Goal: Task Accomplishment & Management: Use online tool/utility

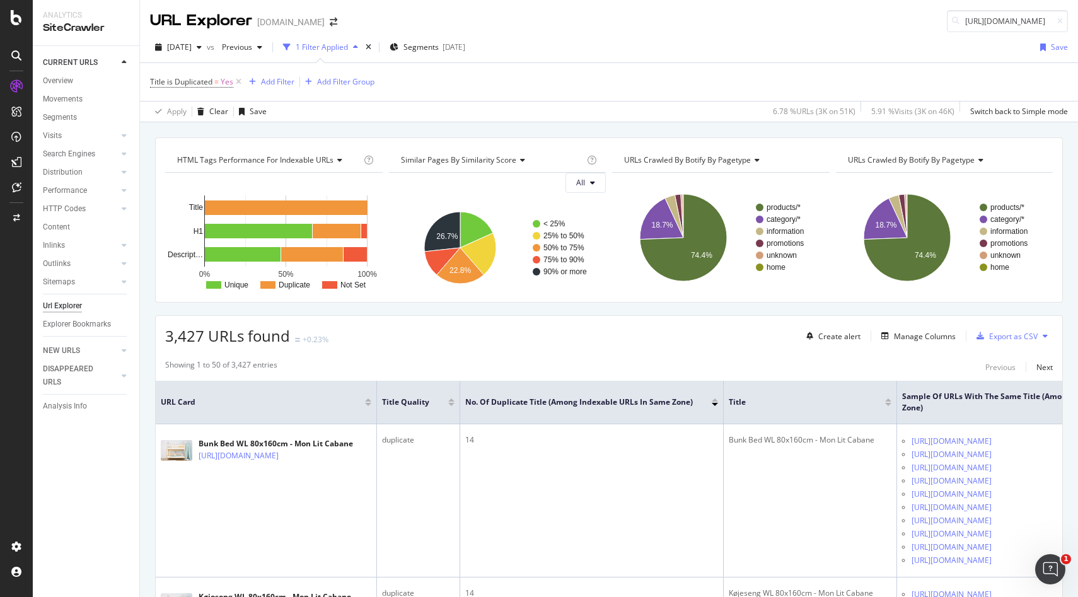
scroll to position [2906, 0]
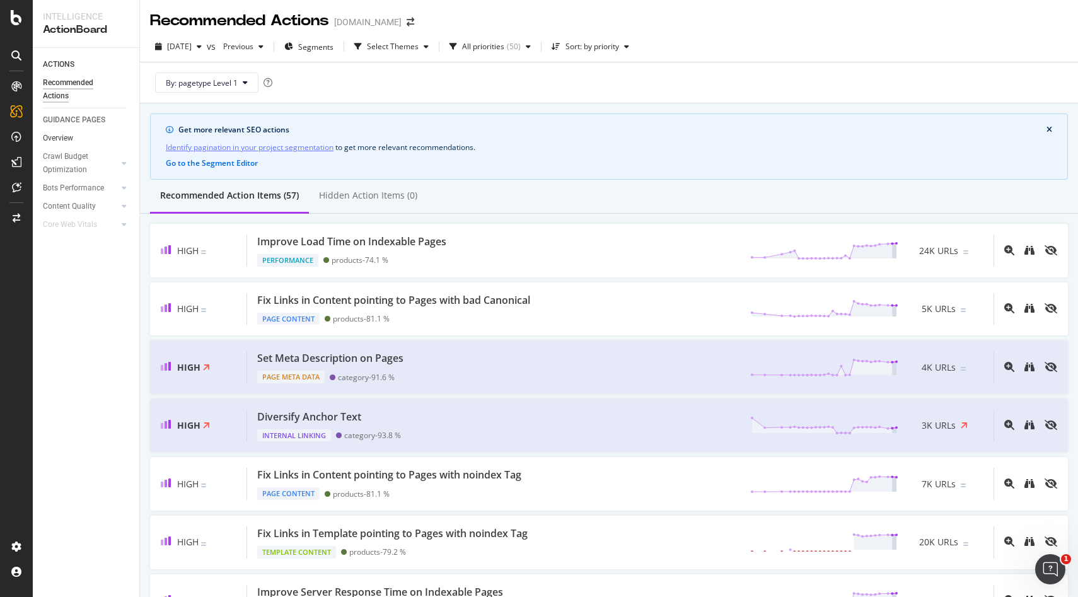
scroll to position [1203, 0]
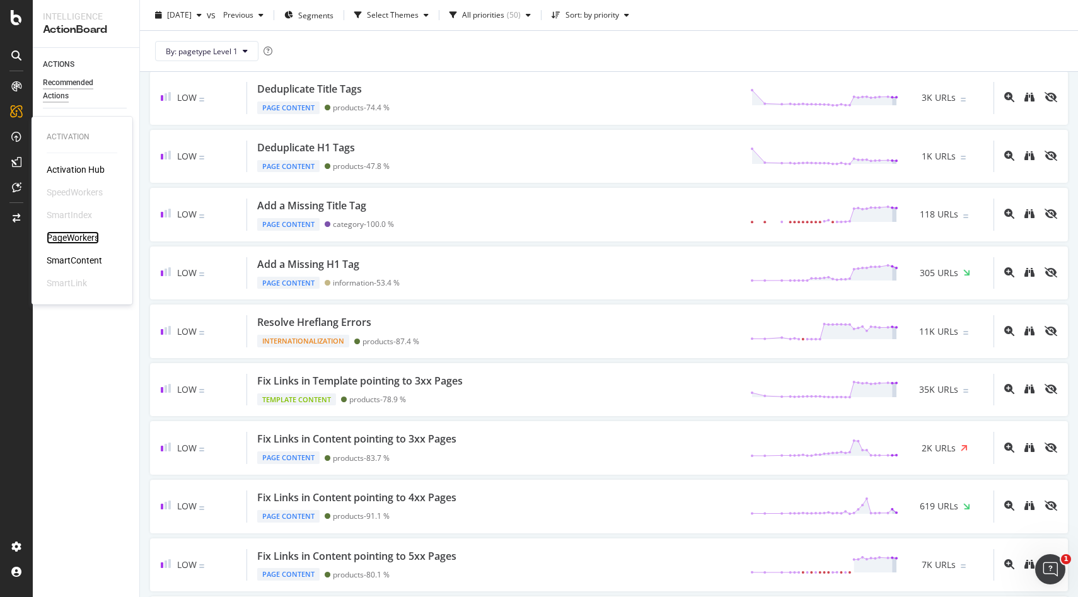
click at [71, 237] on div "PageWorkers" at bounding box center [73, 237] width 52 height 13
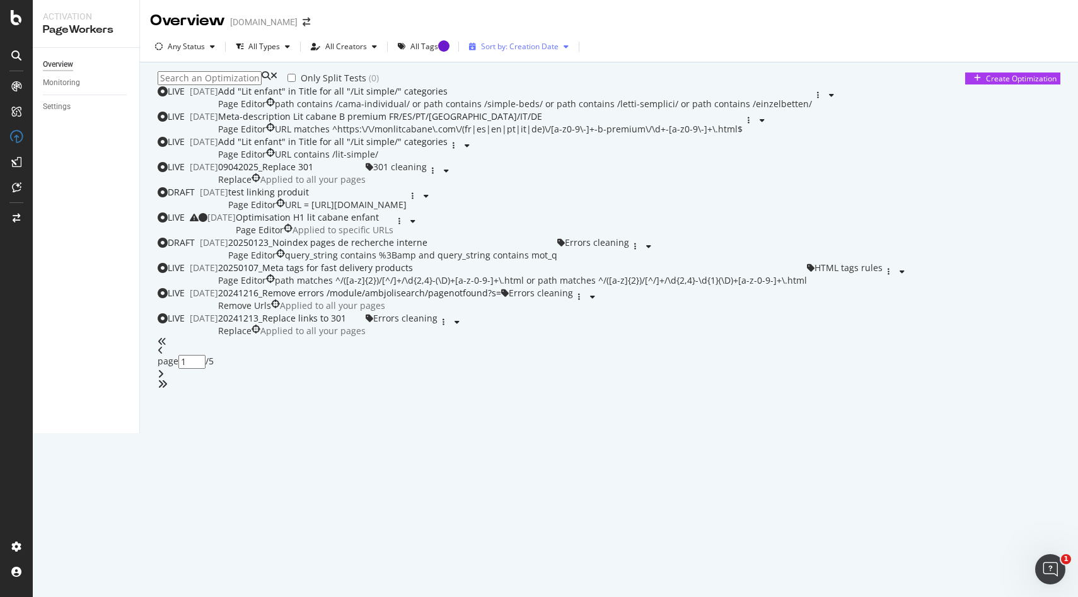
click at [507, 47] on div "Sort by: Creation Date" at bounding box center [520, 47] width 78 height 8
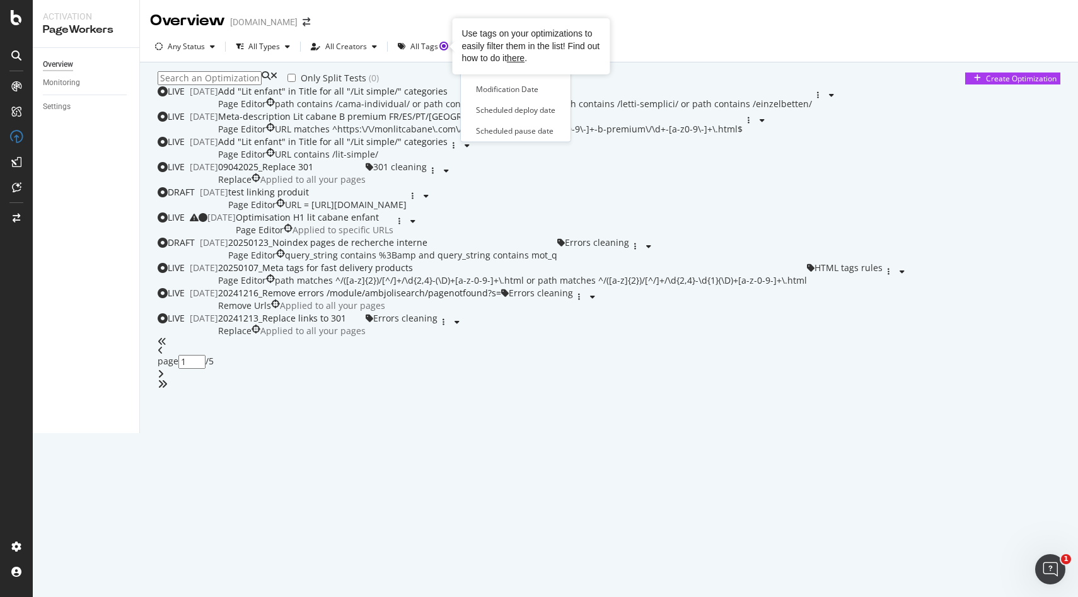
click at [660, 74] on div "Only Split Tests ( 0 ) Create Optimization LIVE [DATE] Add "Lit enfant" in Titl…" at bounding box center [609, 230] width 903 height 318
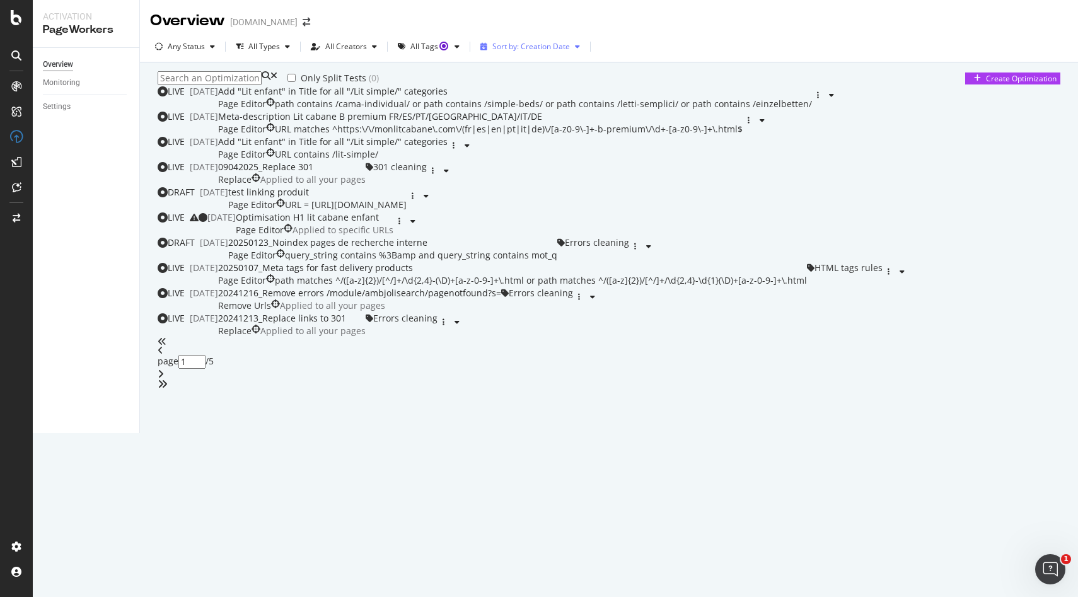
click at [554, 50] on div "Sort by: Creation Date" at bounding box center [531, 47] width 78 height 8
click at [521, 90] on div "Modification Date" at bounding box center [518, 89] width 62 height 11
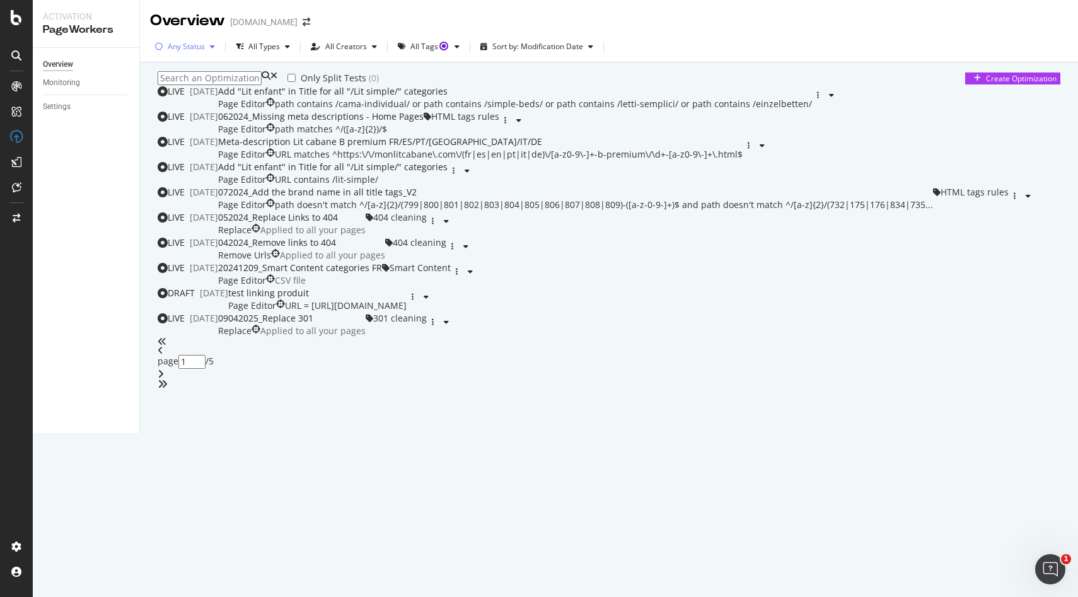
click at [208, 47] on div "button" at bounding box center [212, 47] width 15 height 8
click at [410, 85] on div "Only Split Tests ( 0 ) Create Optimization" at bounding box center [609, 78] width 903 height 14
click at [346, 52] on div "All Creators" at bounding box center [344, 46] width 76 height 19
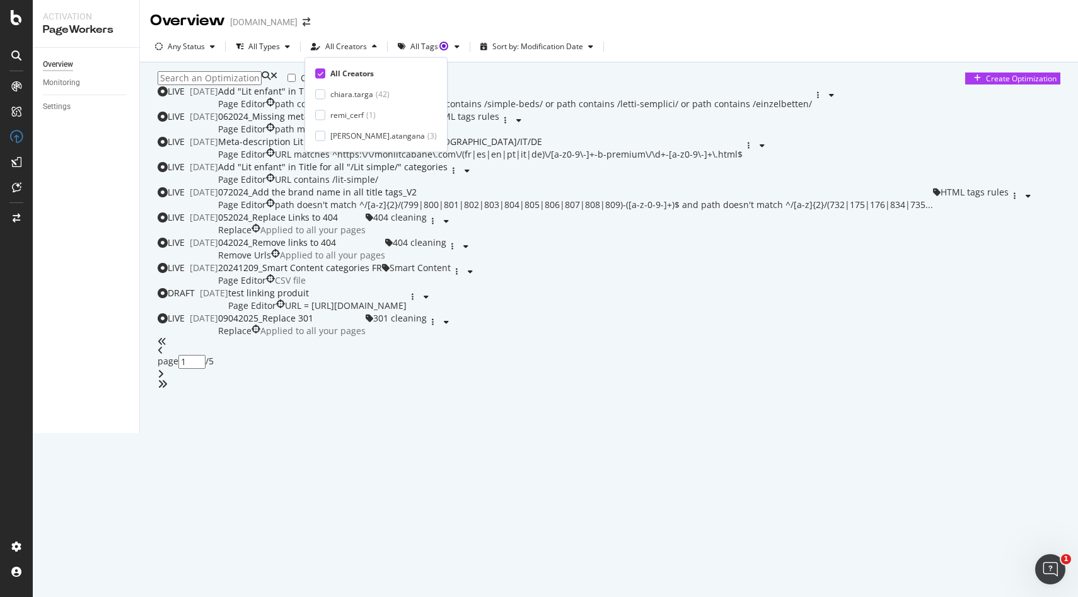
click at [315, 136] on div "All Creators chiara.targa ( 42 ) remi_cerf ( 1 ) renaud.atangana ( 3 )" at bounding box center [375, 104] width 143 height 95
click at [319, 135] on div at bounding box center [320, 135] width 10 height 10
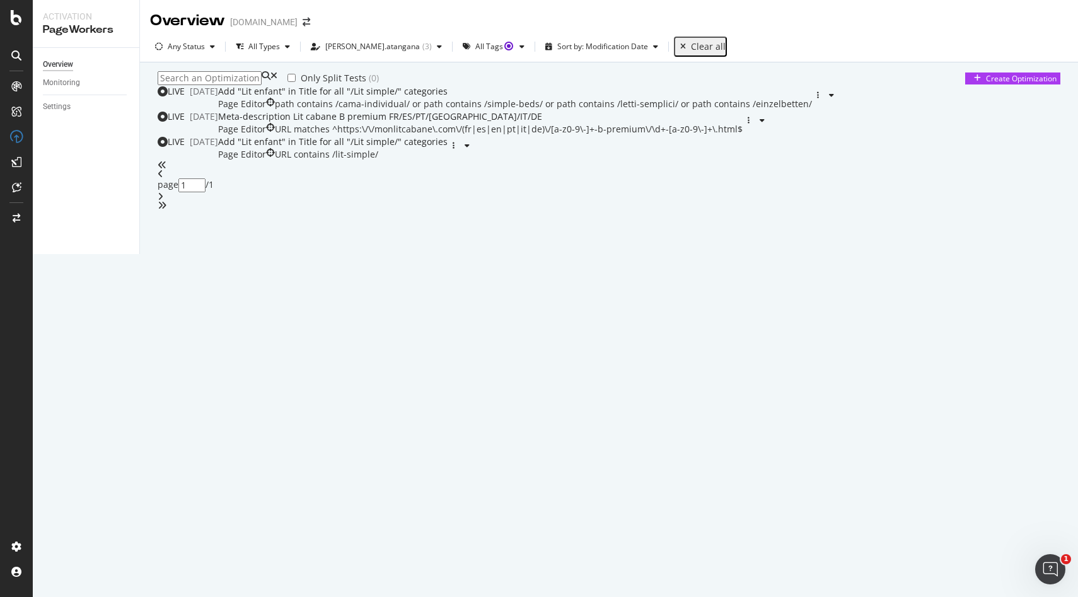
click at [485, 84] on div "Only Split Tests ( 0 ) Create Optimization" at bounding box center [609, 78] width 903 height 14
click at [373, 47] on div "renaud.atangana" at bounding box center [372, 47] width 95 height 8
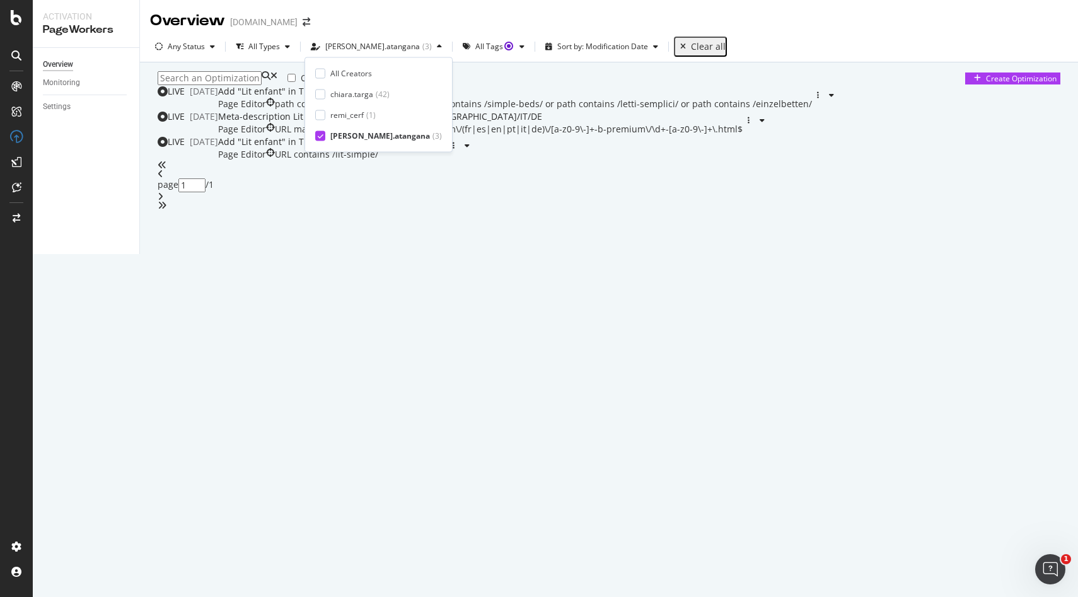
click at [323, 134] on icon at bounding box center [321, 135] width 6 height 6
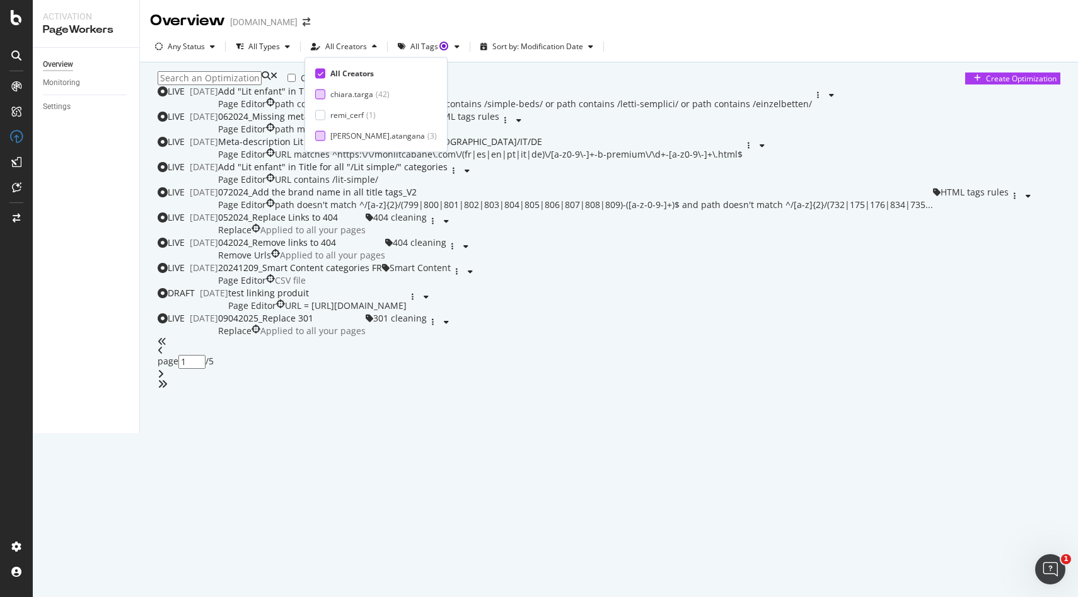
click at [323, 98] on div at bounding box center [320, 94] width 10 height 10
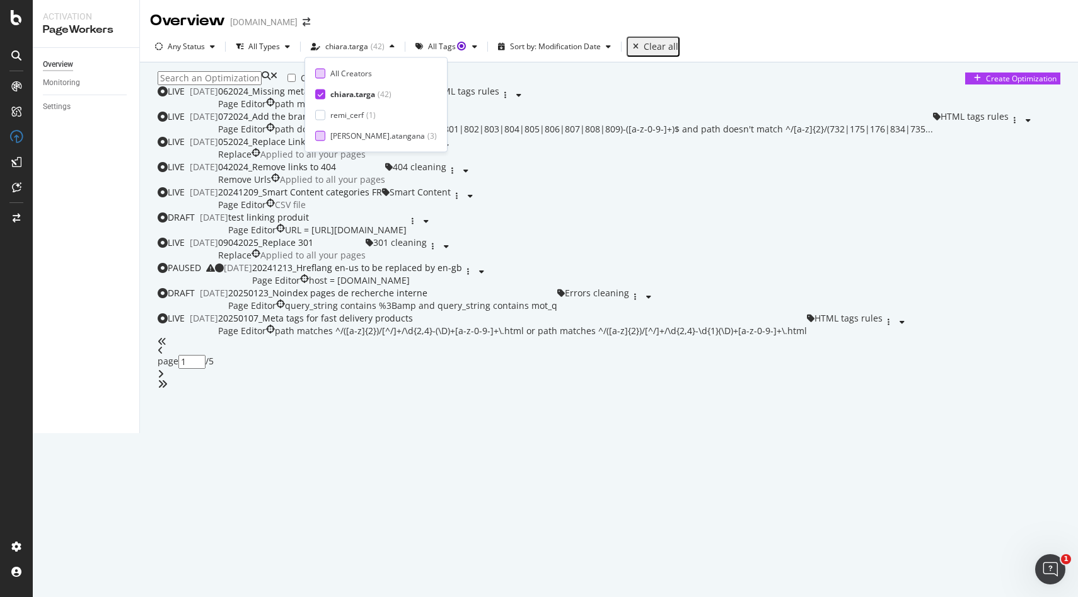
click at [321, 70] on div at bounding box center [320, 73] width 10 height 10
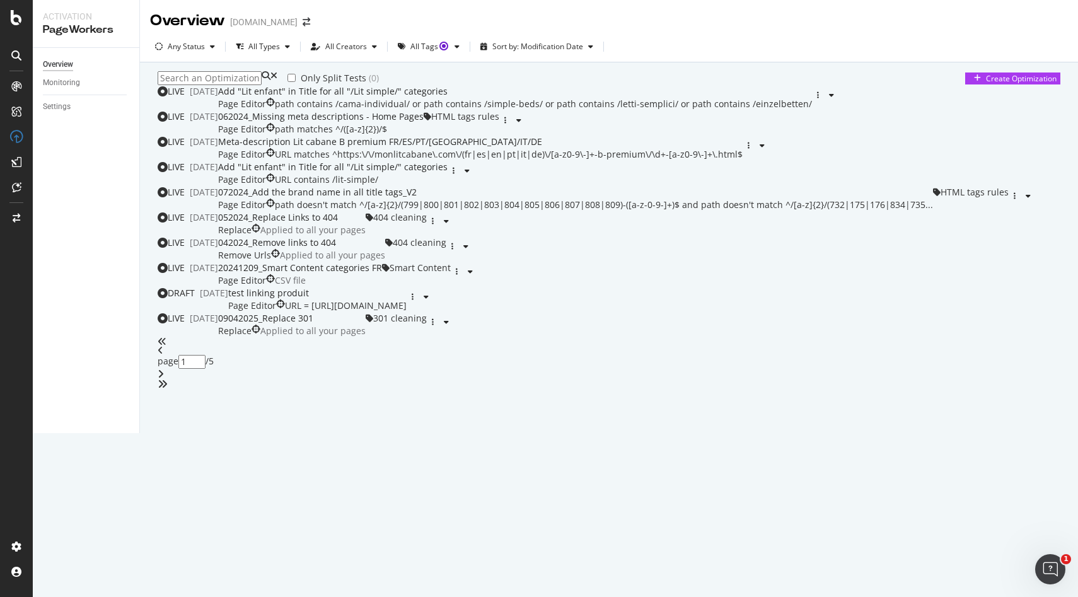
click at [497, 114] on div "Only Split Tests ( 0 ) Create Optimization LIVE 08 Sep. 2025 Add "Lit enfant" i…" at bounding box center [609, 230] width 903 height 318
click at [448, 50] on div "All Tags" at bounding box center [429, 46] width 72 height 19
click at [572, 73] on div "Only Split Tests ( 0 ) Create Optimization LIVE 08 Sep. 2025 Add "Lit enfant" i…" at bounding box center [609, 230] width 903 height 318
click at [558, 47] on div "Sort by: Modification Date" at bounding box center [537, 47] width 91 height 8
click at [529, 91] on div "Modification Date" at bounding box center [520, 89] width 67 height 11
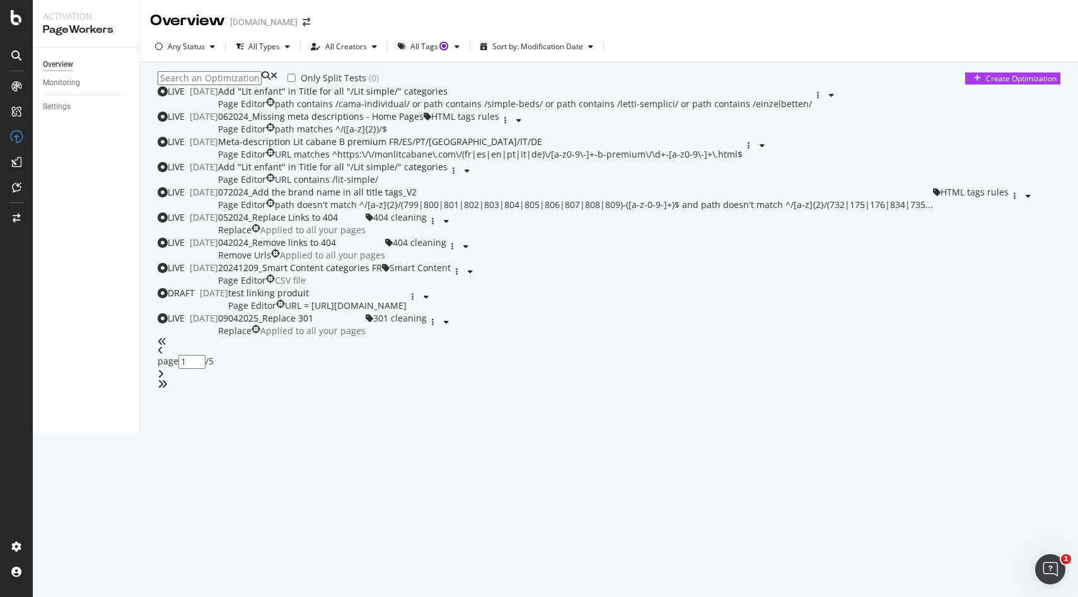
click at [426, 85] on div "Only Split Tests ( 0 ) Create Optimization" at bounding box center [609, 78] width 903 height 14
